Goal: Communication & Community: Answer question/provide support

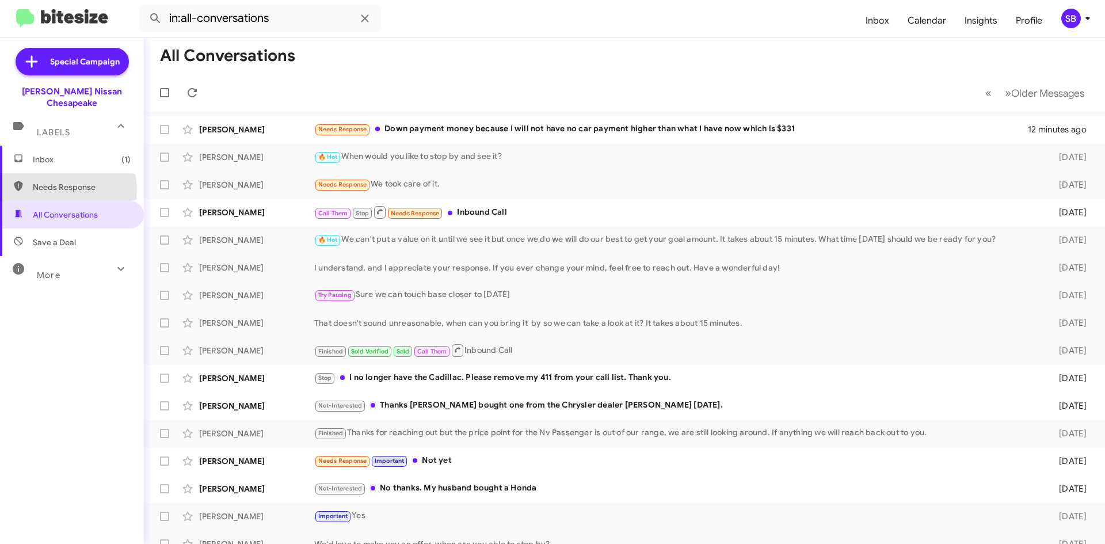
click at [58, 181] on span "Needs Response" at bounding box center [82, 187] width 98 height 12
type input "in:needs-response"
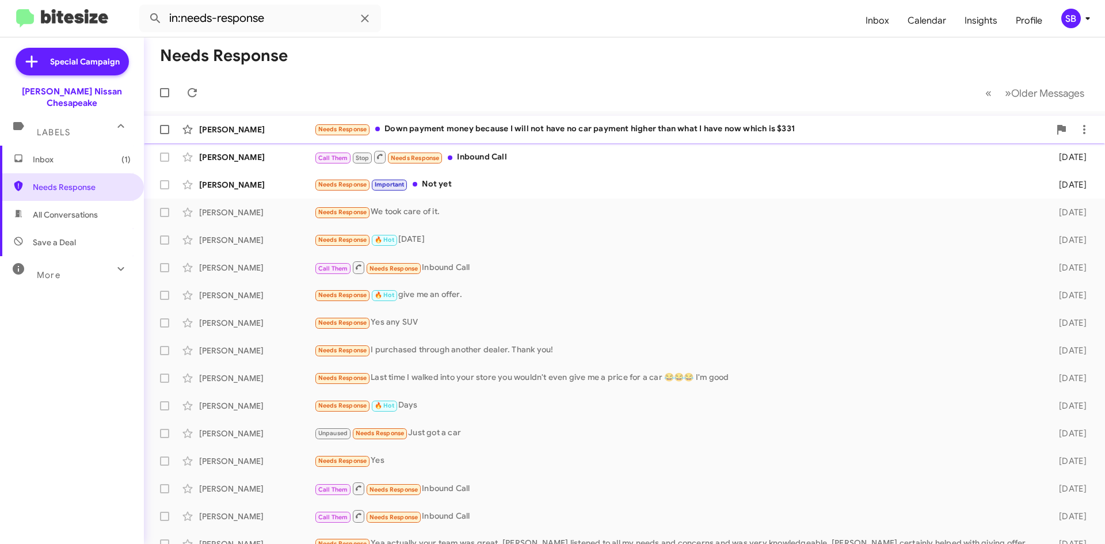
click at [557, 121] on div "[PERSON_NAME] Needs Response Down payment money because I will not have no car …" at bounding box center [624, 129] width 943 height 23
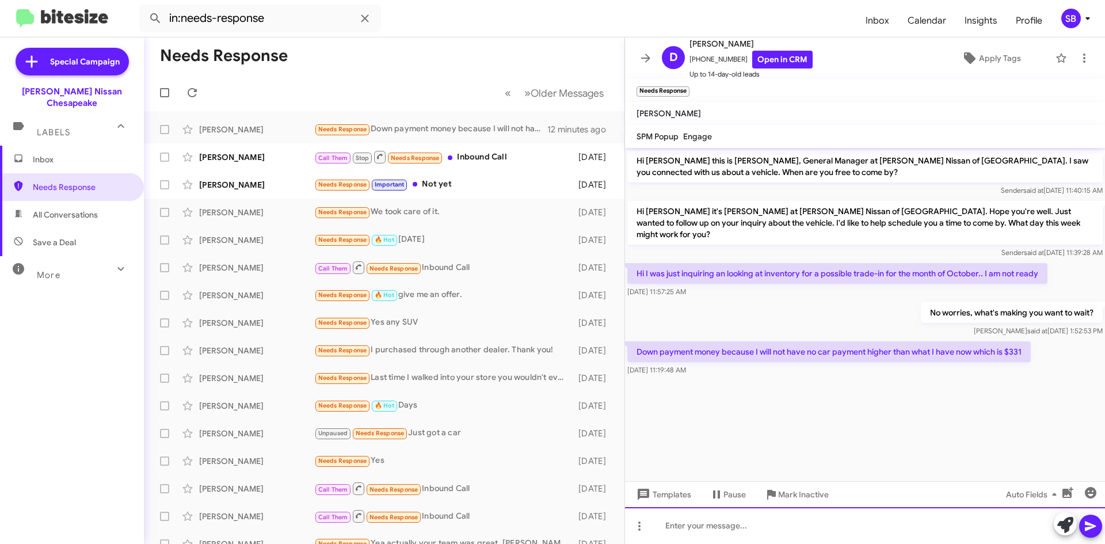
click at [722, 524] on div at bounding box center [865, 525] width 480 height 37
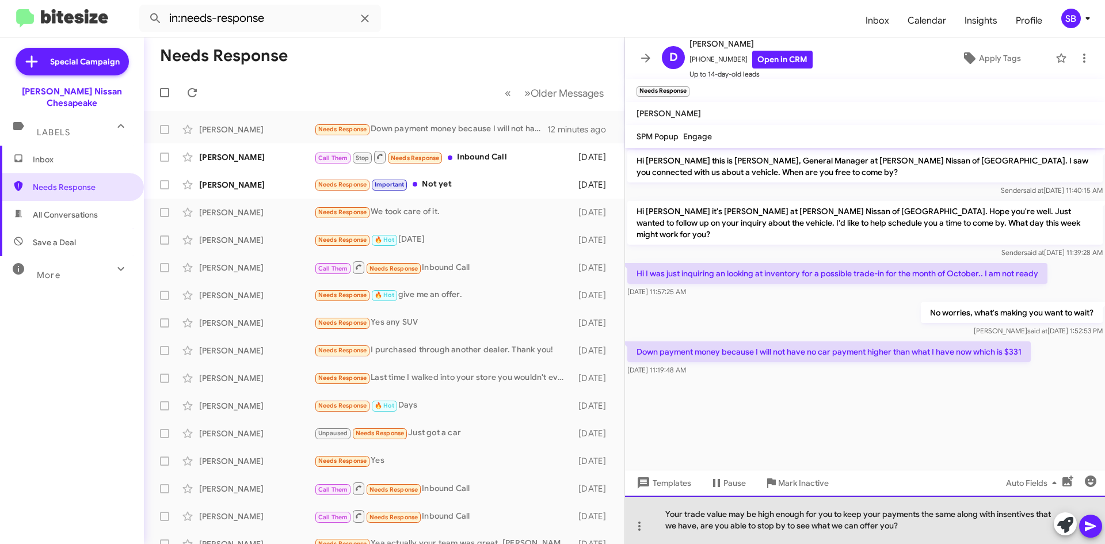
drag, startPoint x: 1014, startPoint y: 512, endPoint x: 943, endPoint y: 518, distance: 71.6
click at [943, 518] on div "Your trade value may be high enough for you to keep your payments the same alon…" at bounding box center [865, 520] width 480 height 48
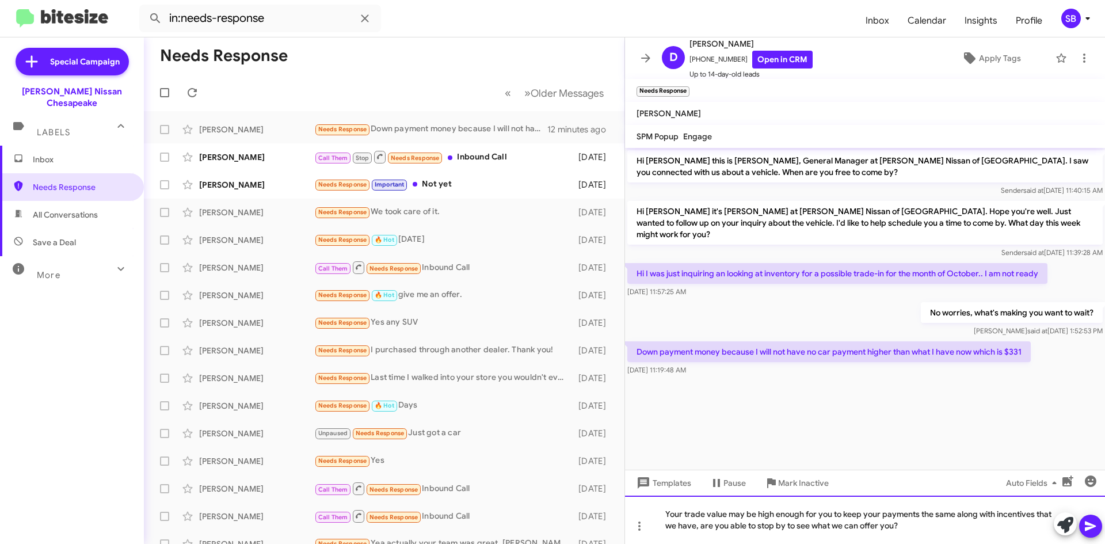
click at [908, 524] on div "Your trade value may be high enough for you to keep your payments the same alon…" at bounding box center [865, 520] width 480 height 48
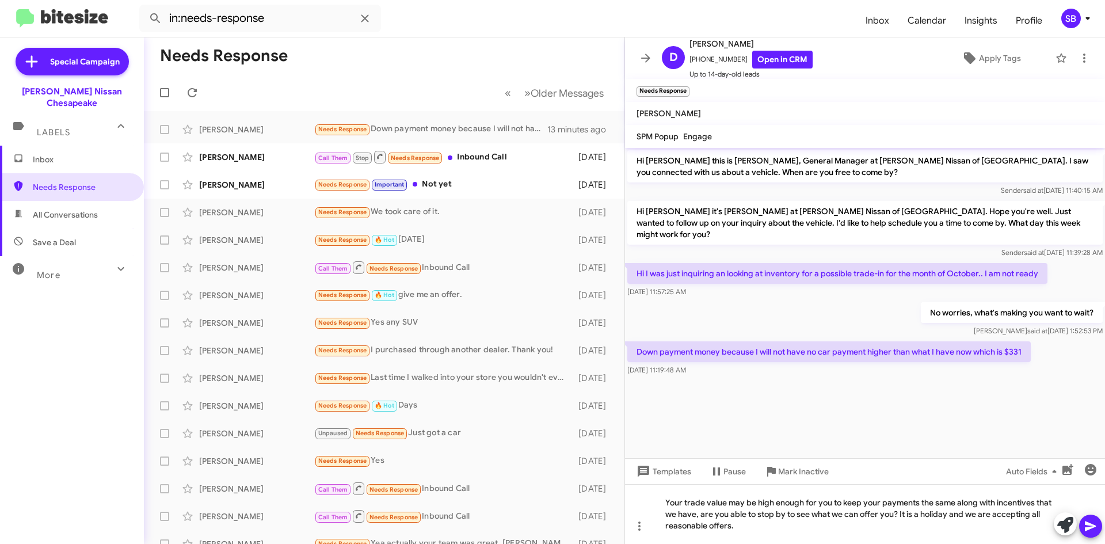
click at [1093, 524] on icon at bounding box center [1091, 526] width 14 height 14
